Goal: Information Seeking & Learning: Check status

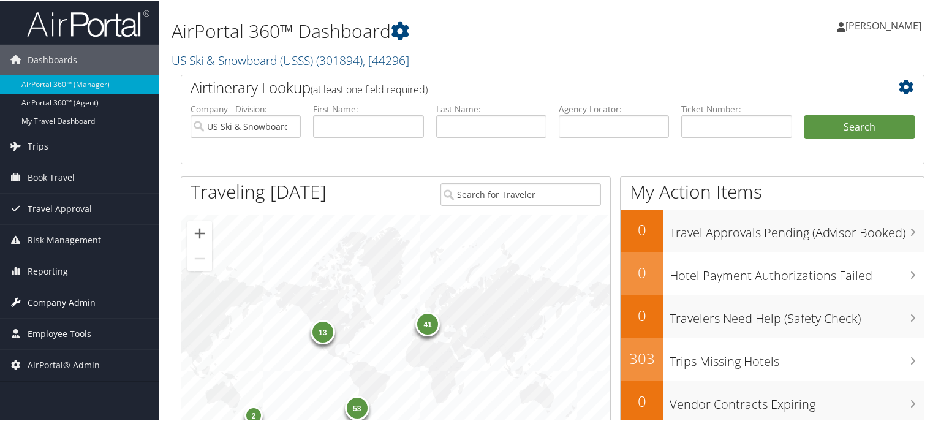
click at [83, 305] on span "Company Admin" at bounding box center [62, 301] width 68 height 31
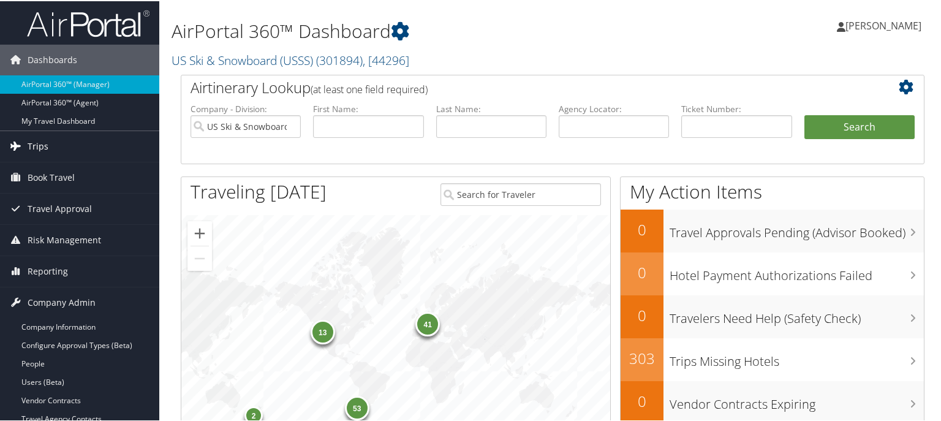
click at [61, 146] on link "Trips" at bounding box center [79, 145] width 159 height 31
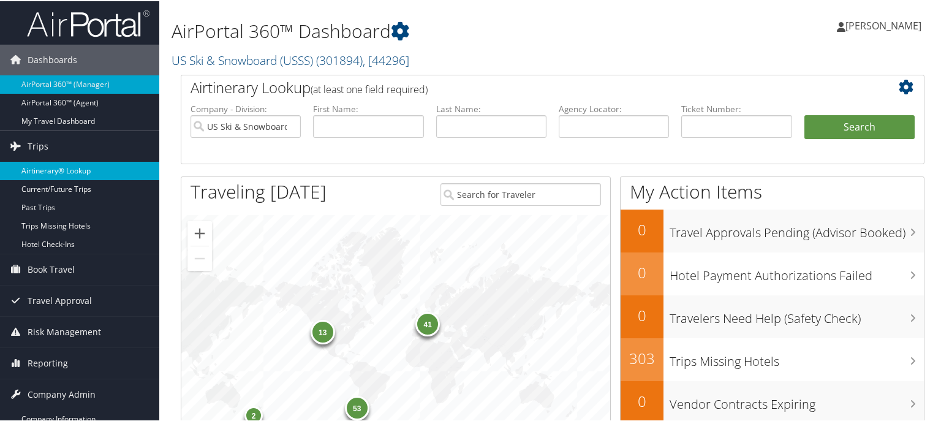
click at [69, 170] on link "Airtinerary® Lookup" at bounding box center [79, 170] width 159 height 18
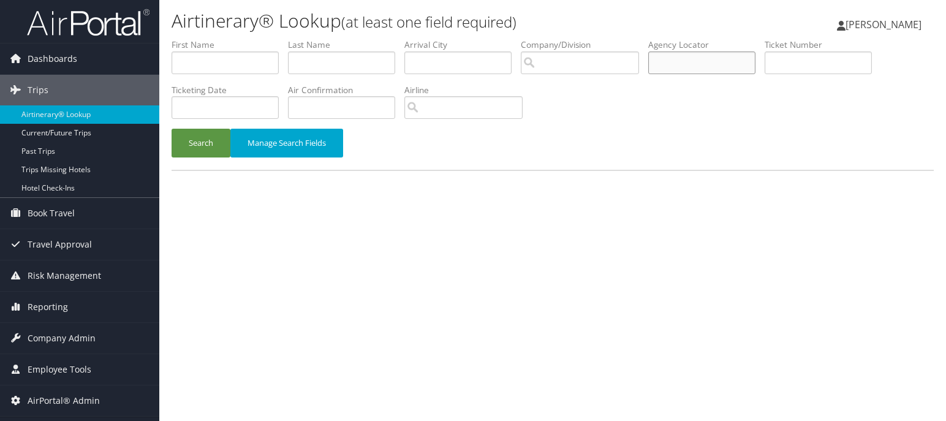
click at [703, 64] on input "text" at bounding box center [701, 62] width 107 height 23
paste input "CB7YHC"
type input "CB7YHC"
click at [215, 137] on button "Search" at bounding box center [201, 143] width 59 height 29
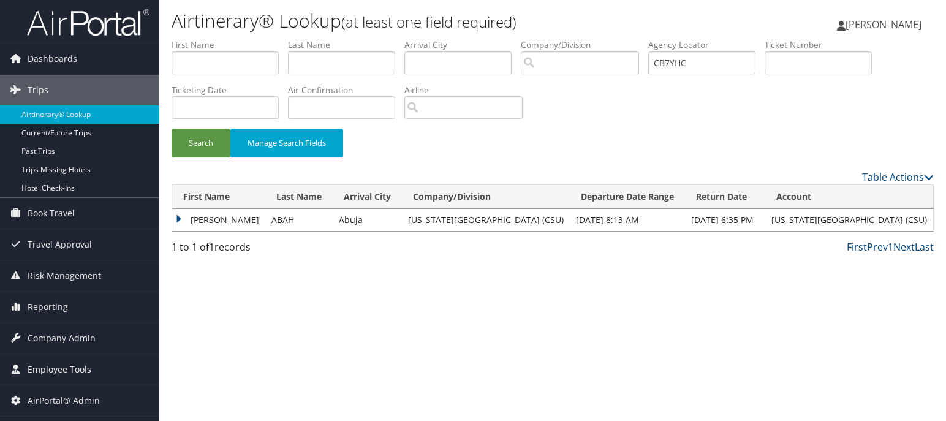
click at [180, 216] on td "THERESA" at bounding box center [218, 220] width 93 height 22
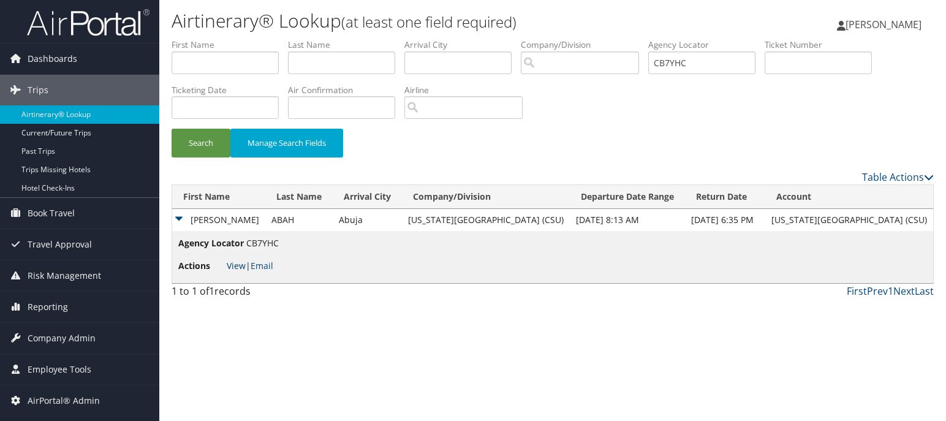
click at [237, 263] on link "View" at bounding box center [236, 266] width 19 height 12
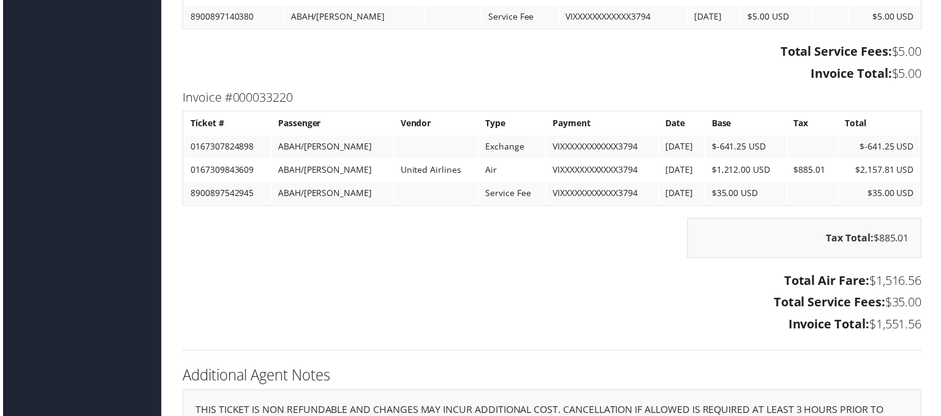
scroll to position [3065, 0]
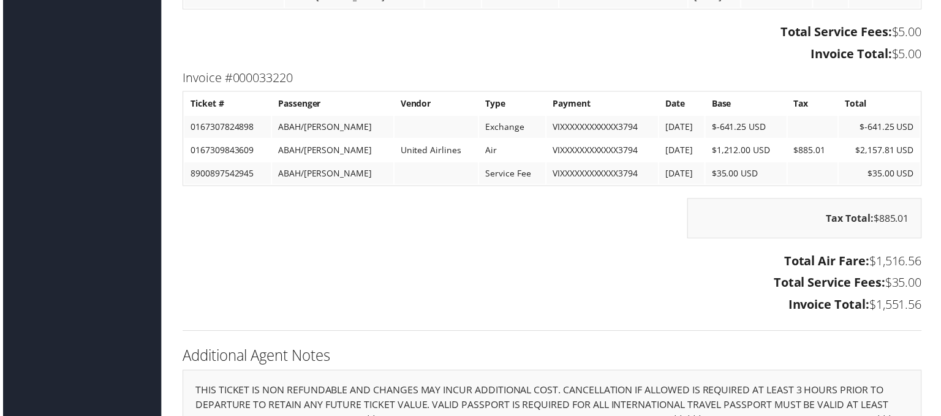
drag, startPoint x: 142, startPoint y: 142, endPoint x: 151, endPoint y: 134, distance: 12.6
